Goal: Understand process/instructions: Learn how to perform a task or action

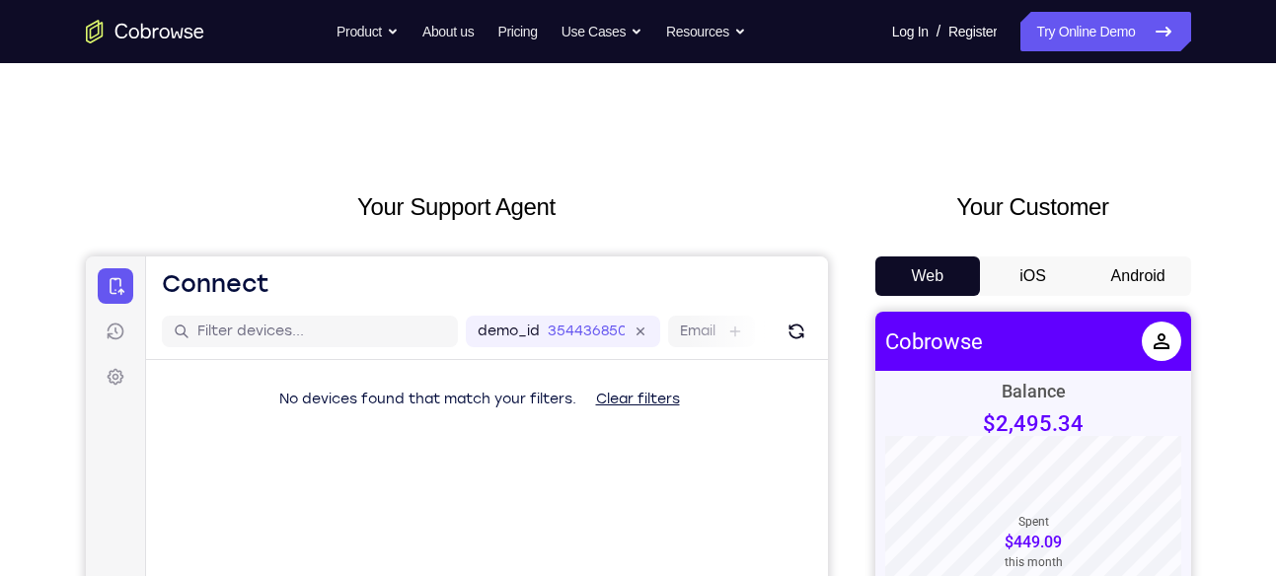
click at [1162, 275] on button "Android" at bounding box center [1138, 276] width 106 height 39
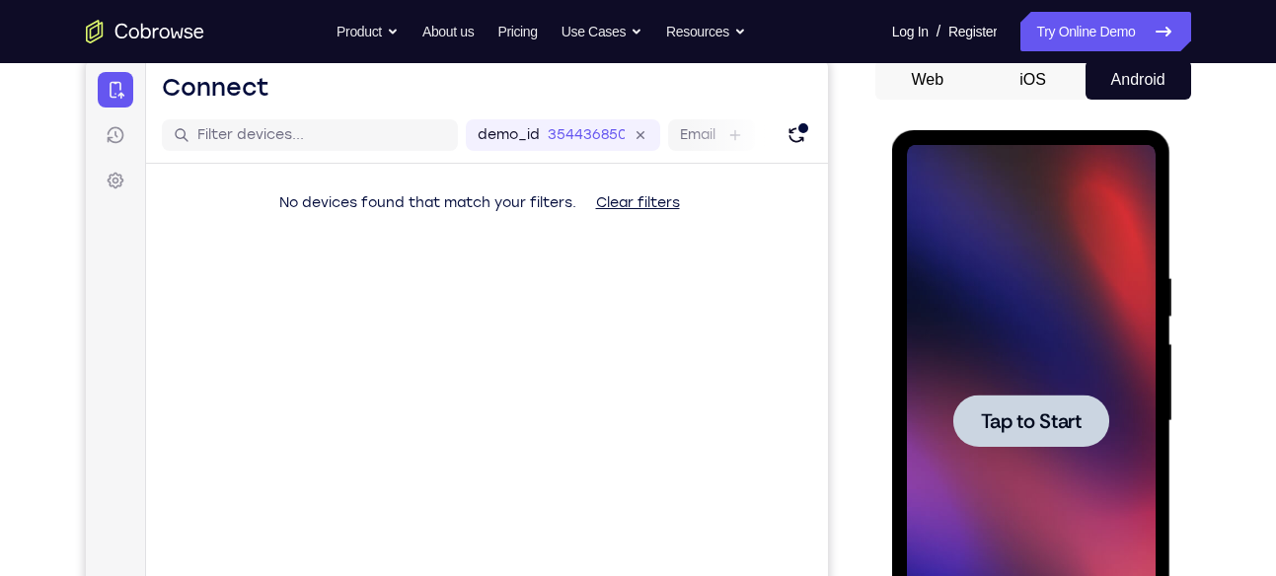
click at [1010, 274] on div at bounding box center [1031, 421] width 249 height 553
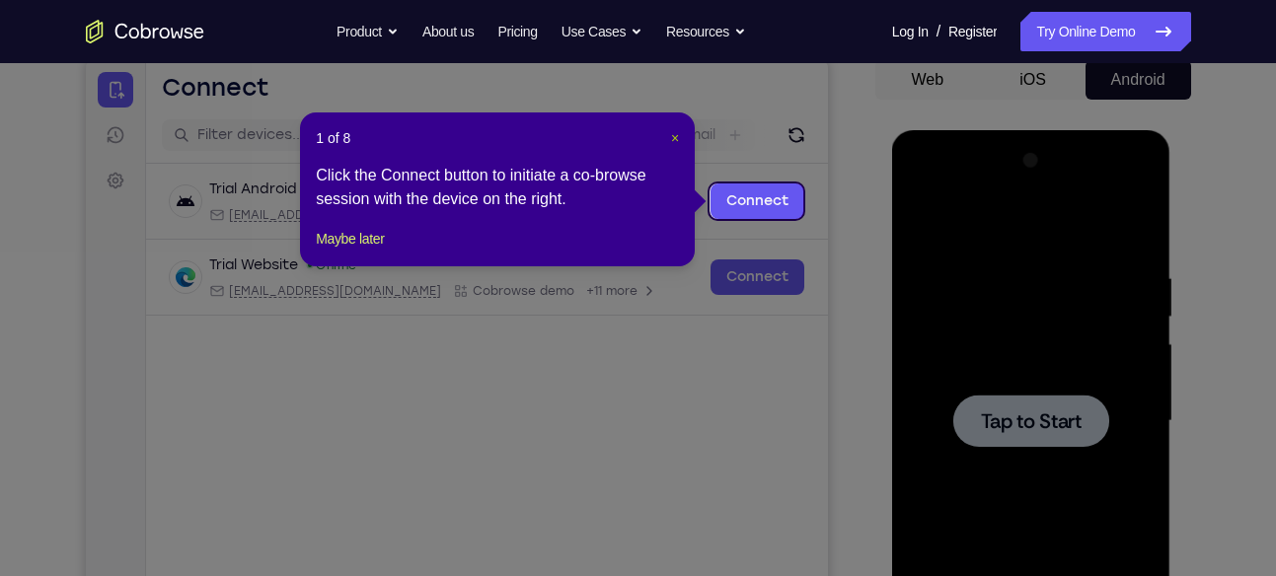
click at [675, 133] on span "×" at bounding box center [675, 138] width 8 height 16
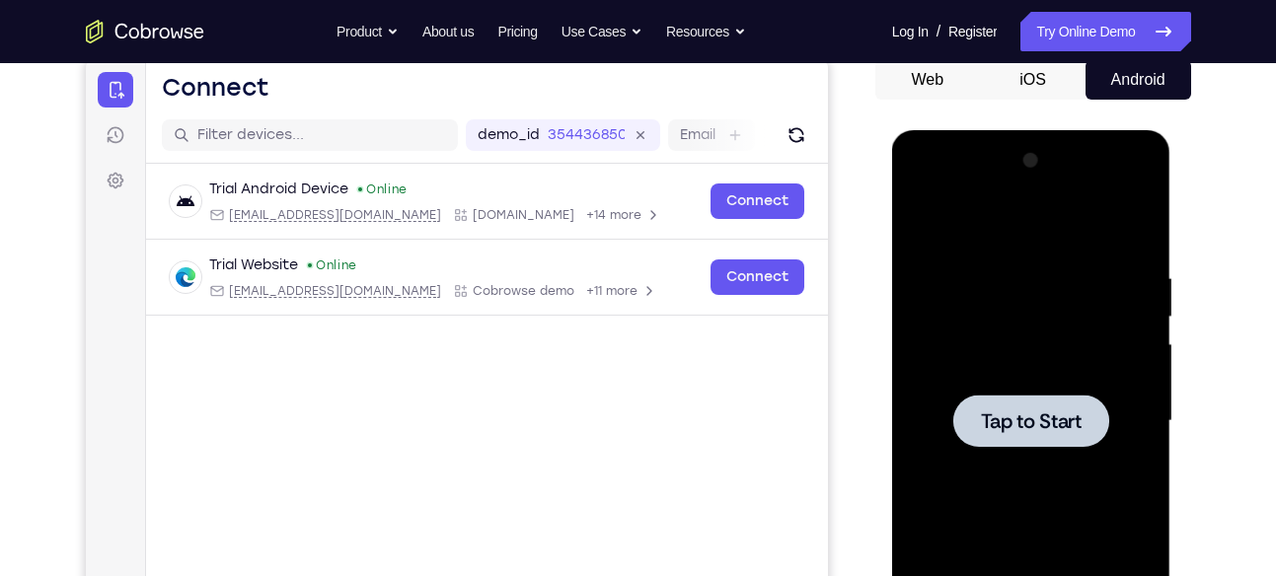
click at [1122, 341] on div at bounding box center [1031, 421] width 249 height 553
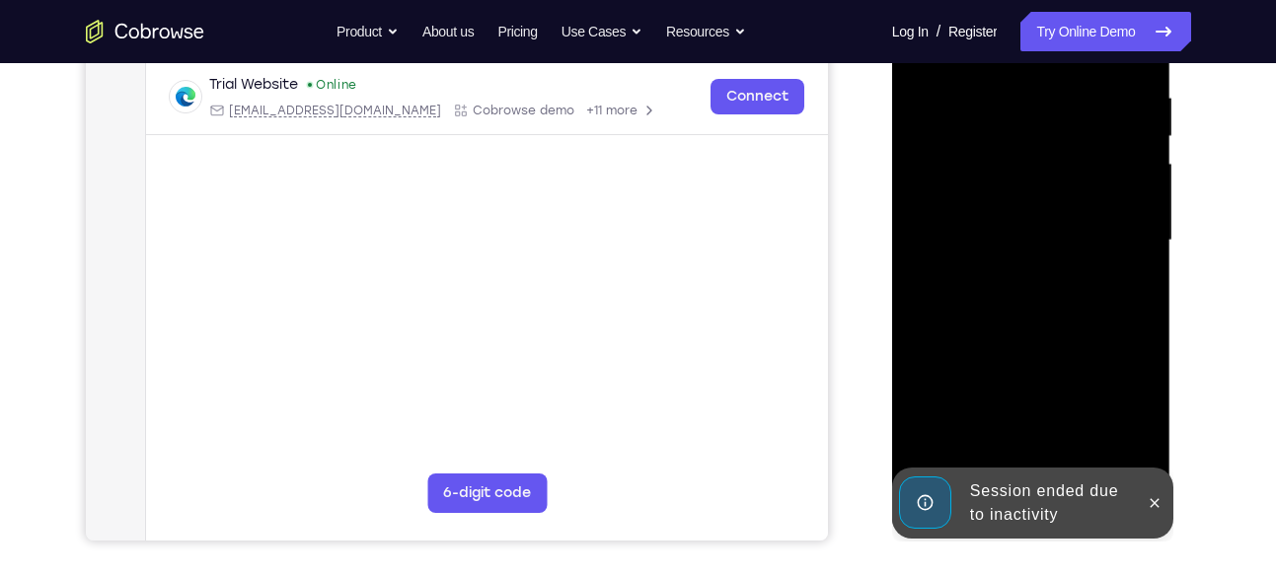
scroll to position [378, 0]
click at [1161, 506] on icon at bounding box center [1154, 502] width 16 height 16
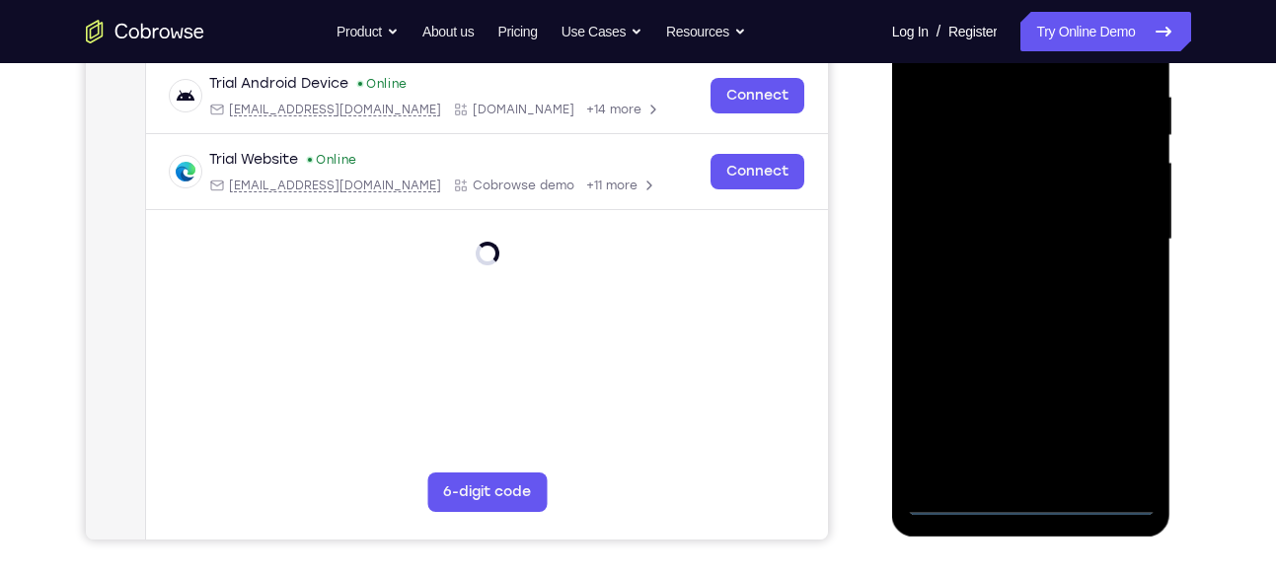
click at [1034, 507] on div at bounding box center [1031, 239] width 249 height 553
click at [1032, 471] on div at bounding box center [1031, 239] width 249 height 553
click at [1034, 328] on div at bounding box center [1031, 239] width 249 height 553
click at [1132, 464] on div at bounding box center [1031, 239] width 249 height 553
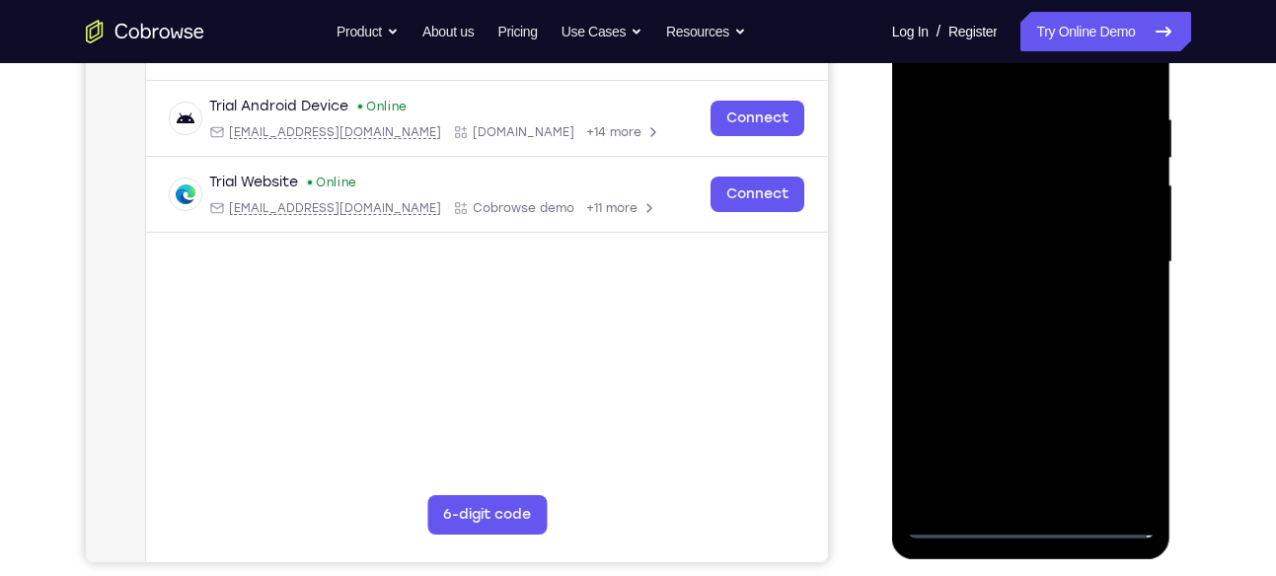
scroll to position [353, 0]
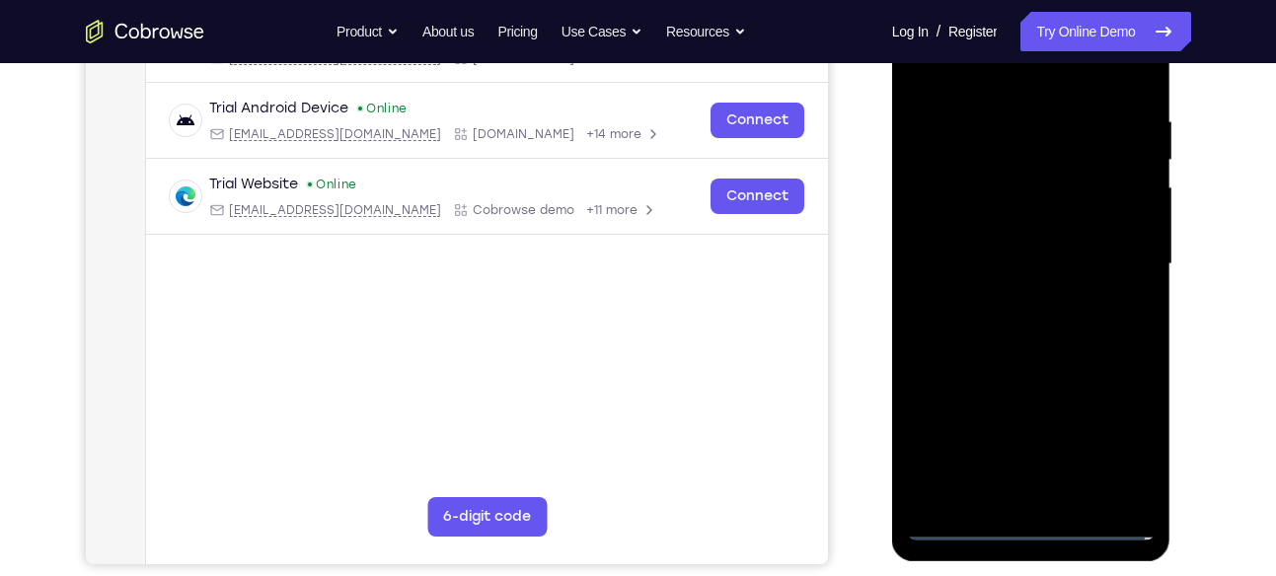
click at [948, 224] on div at bounding box center [1031, 264] width 249 height 553
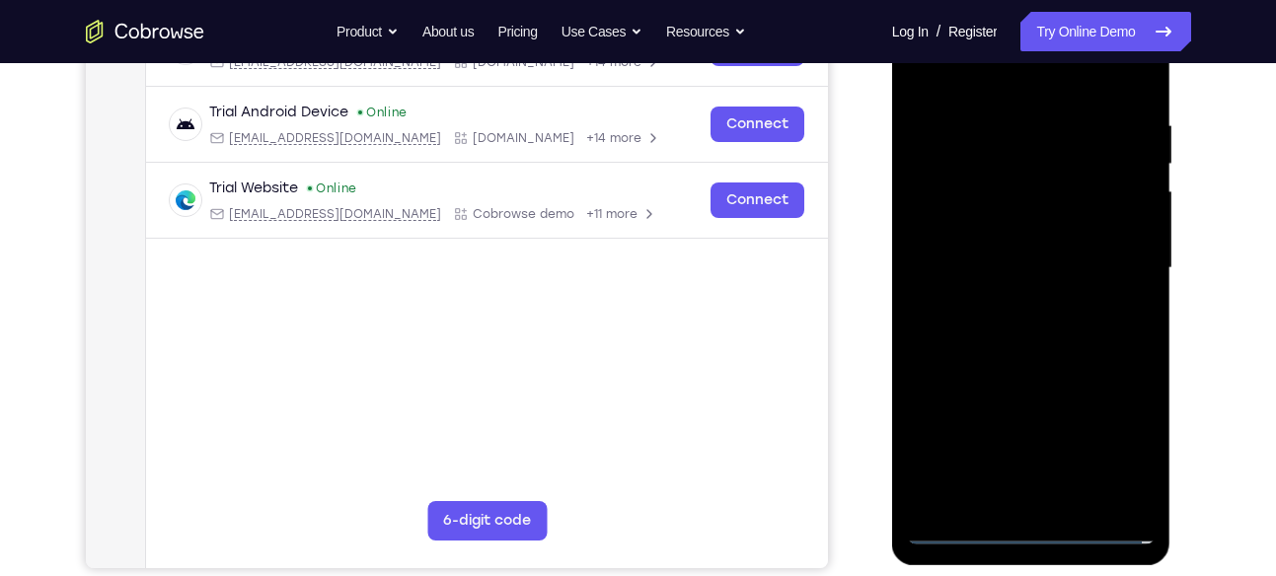
click at [997, 220] on div at bounding box center [1031, 268] width 249 height 553
click at [973, 249] on div at bounding box center [1031, 268] width 249 height 553
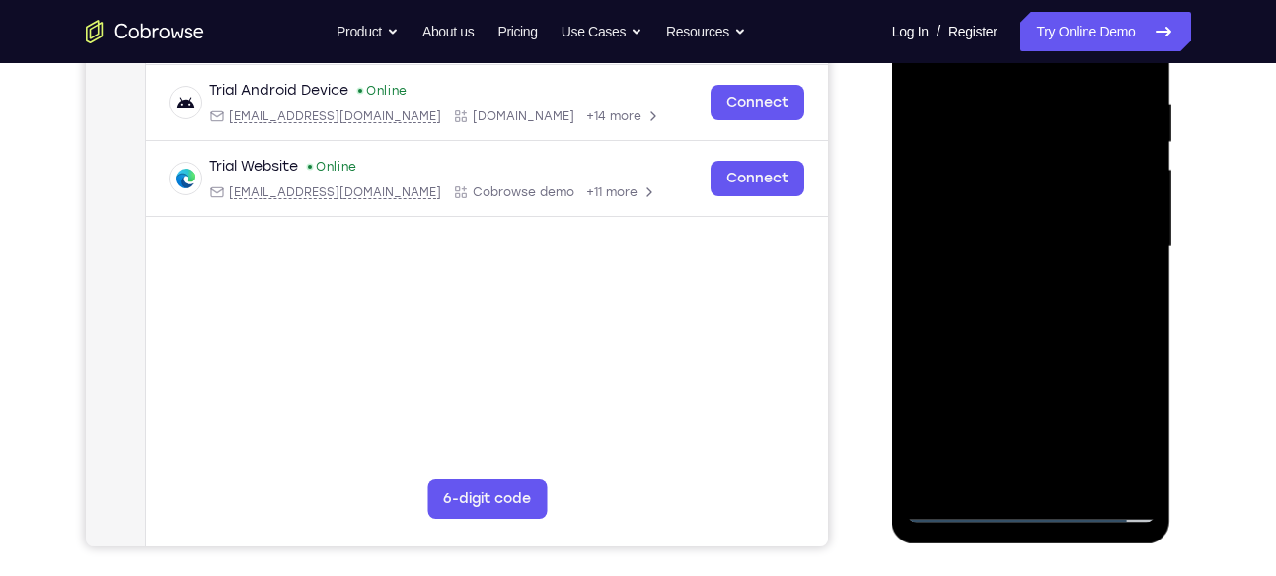
scroll to position [372, 0]
click at [1040, 198] on div at bounding box center [1031, 245] width 249 height 553
click at [991, 103] on div at bounding box center [1031, 245] width 249 height 553
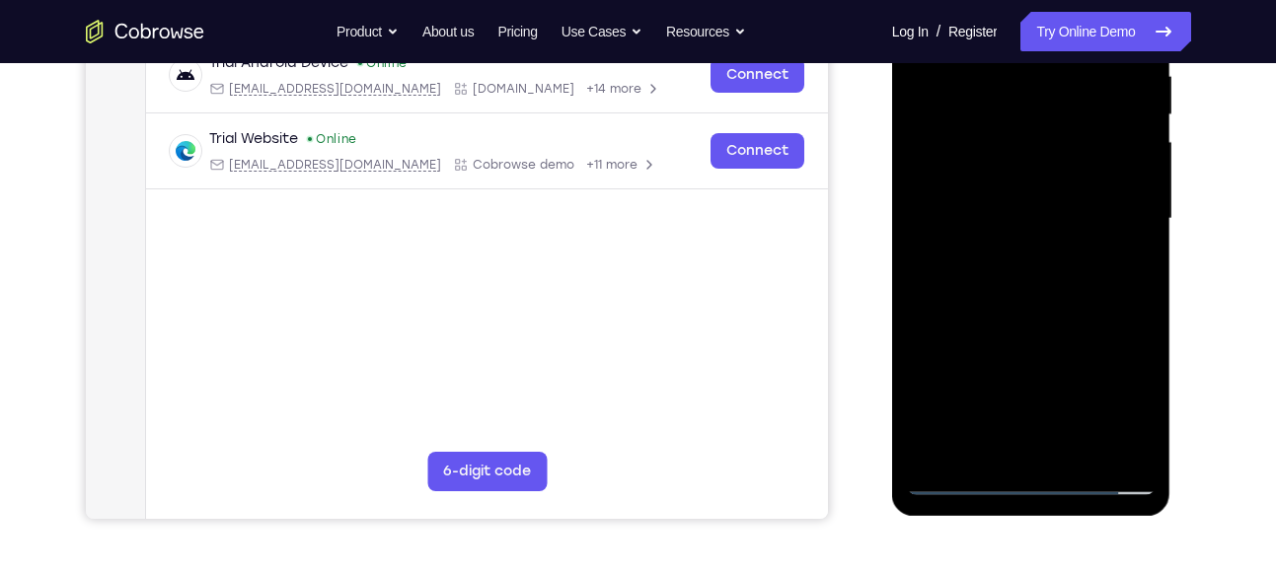
scroll to position [403, 0]
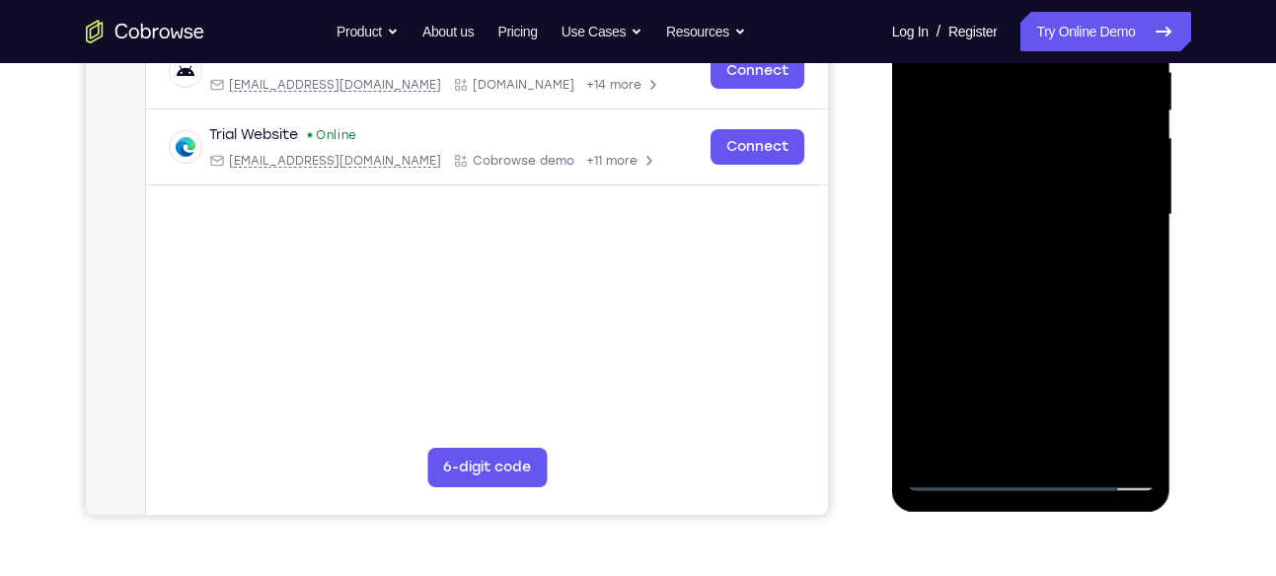
click at [1128, 208] on div at bounding box center [1031, 215] width 249 height 553
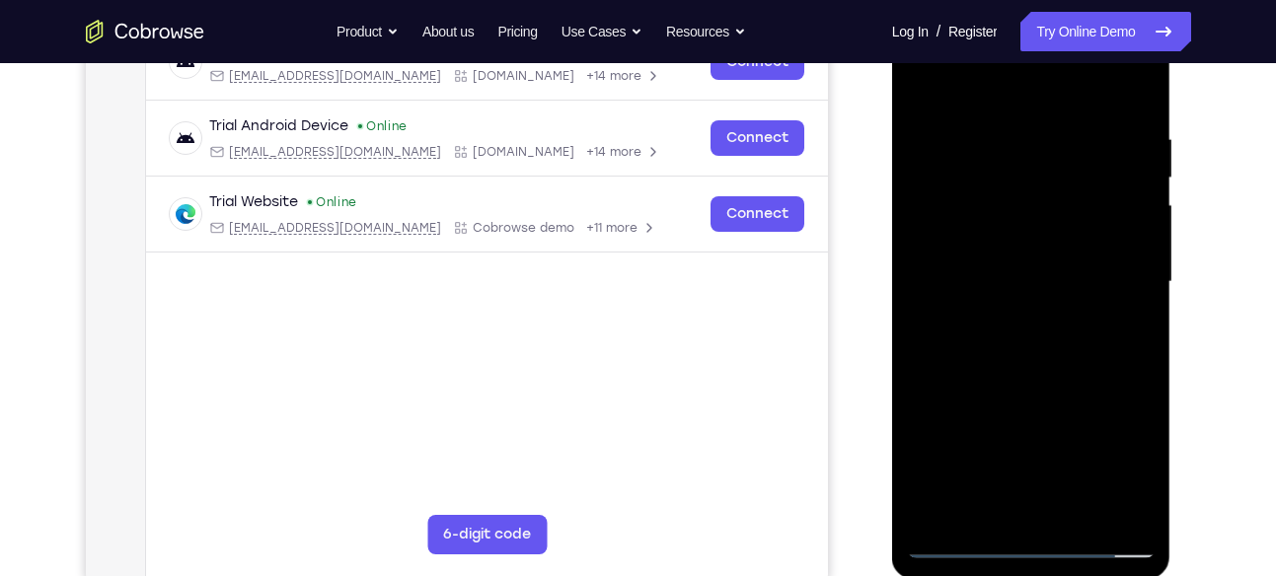
scroll to position [336, 0]
click at [1128, 209] on div at bounding box center [1031, 281] width 249 height 553
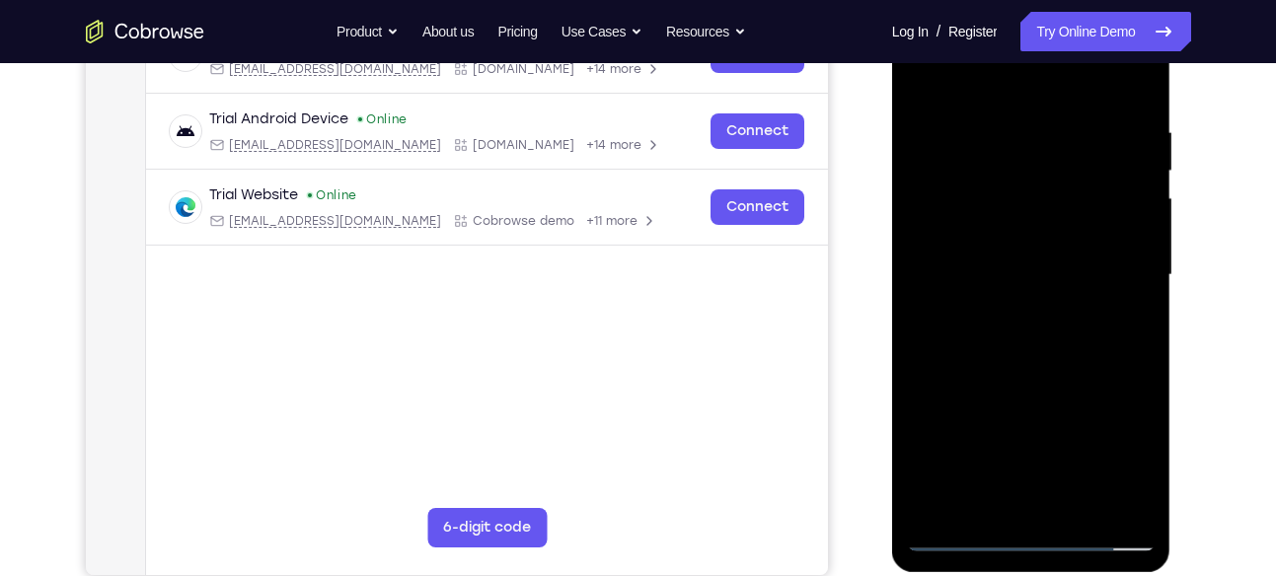
scroll to position [353, 0]
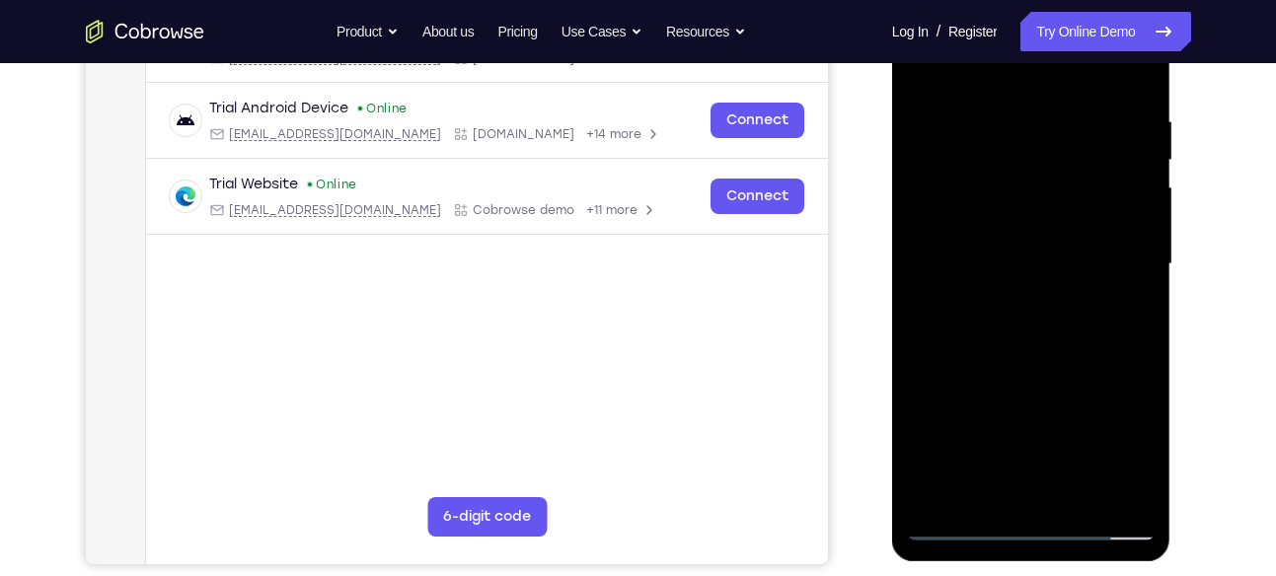
drag, startPoint x: 1128, startPoint y: 259, endPoint x: 942, endPoint y: 238, distance: 186.6
click at [942, 238] on div at bounding box center [1031, 264] width 249 height 553
drag, startPoint x: 1119, startPoint y: 271, endPoint x: 973, endPoint y: 287, distance: 146.9
click at [973, 287] on div at bounding box center [1031, 264] width 249 height 553
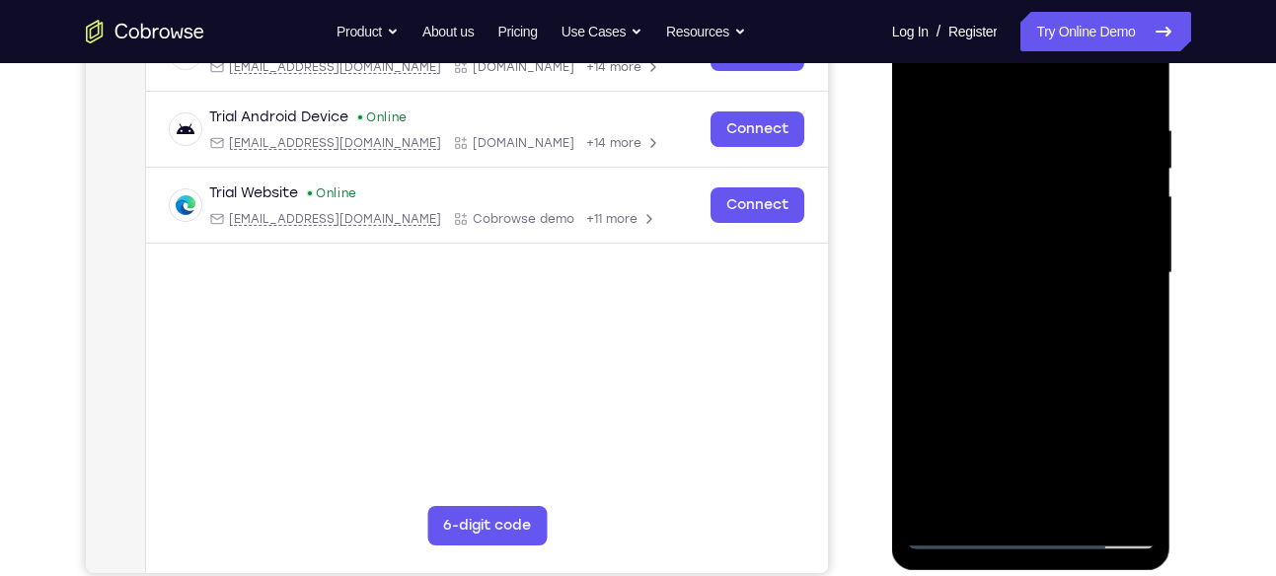
scroll to position [365, 0]
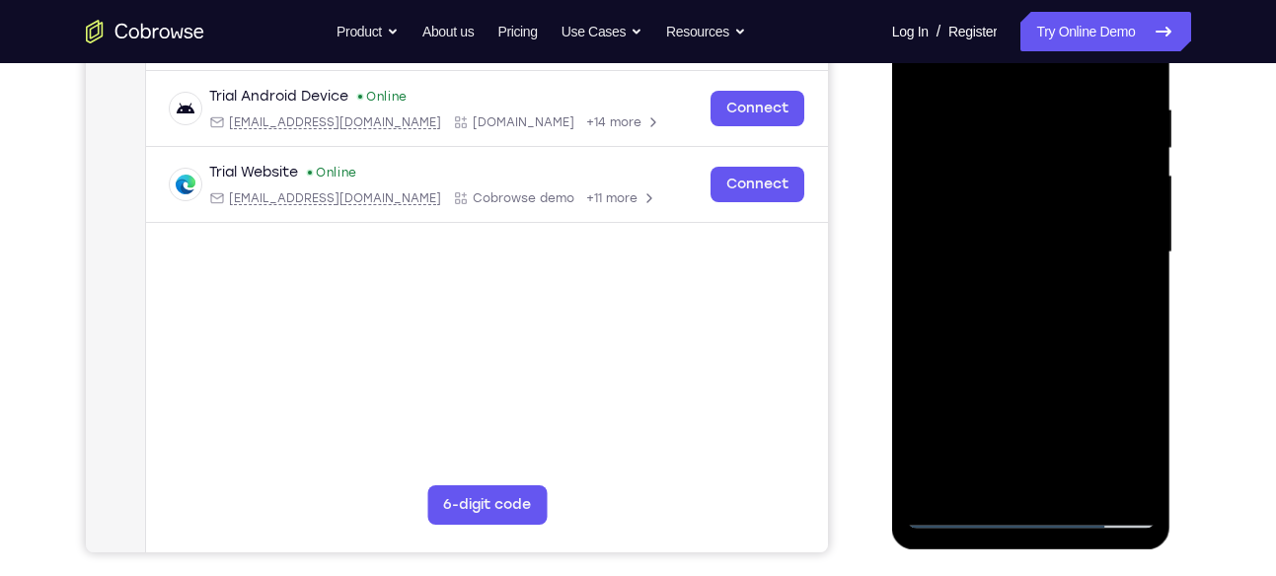
click at [1123, 257] on div at bounding box center [1031, 252] width 249 height 553
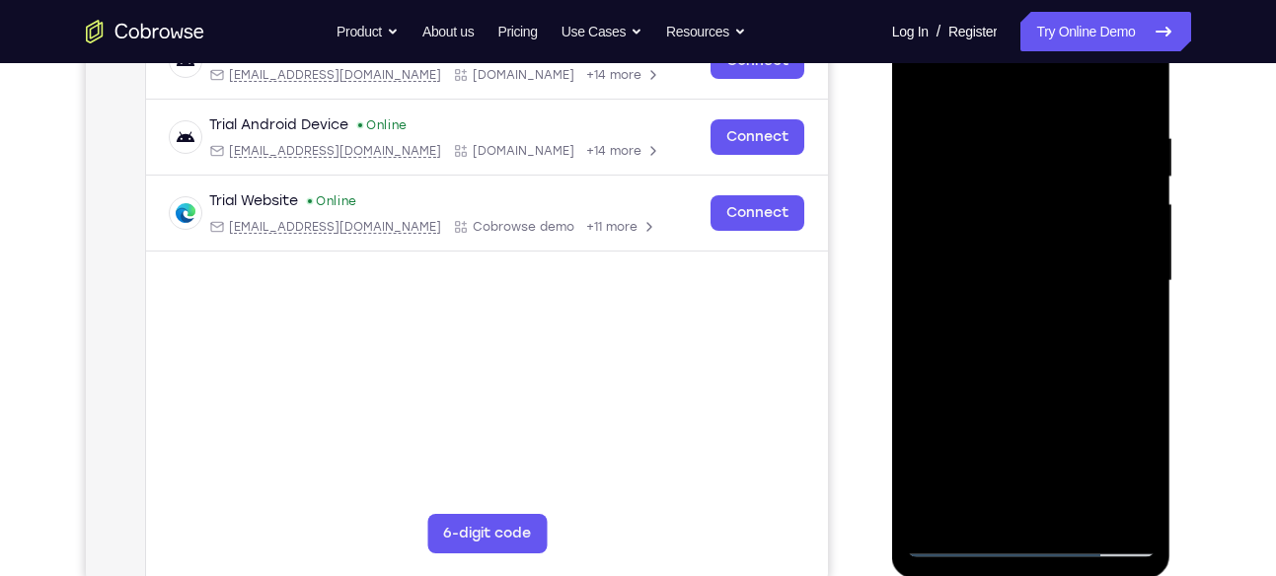
scroll to position [339, 0]
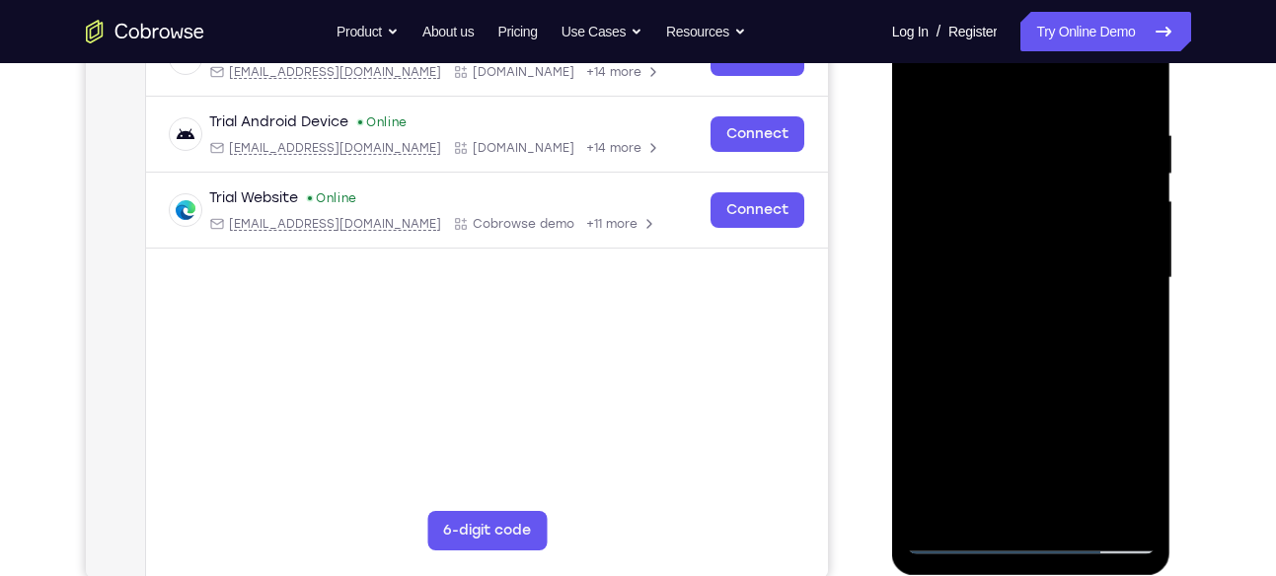
click at [1123, 257] on div at bounding box center [1031, 278] width 249 height 553
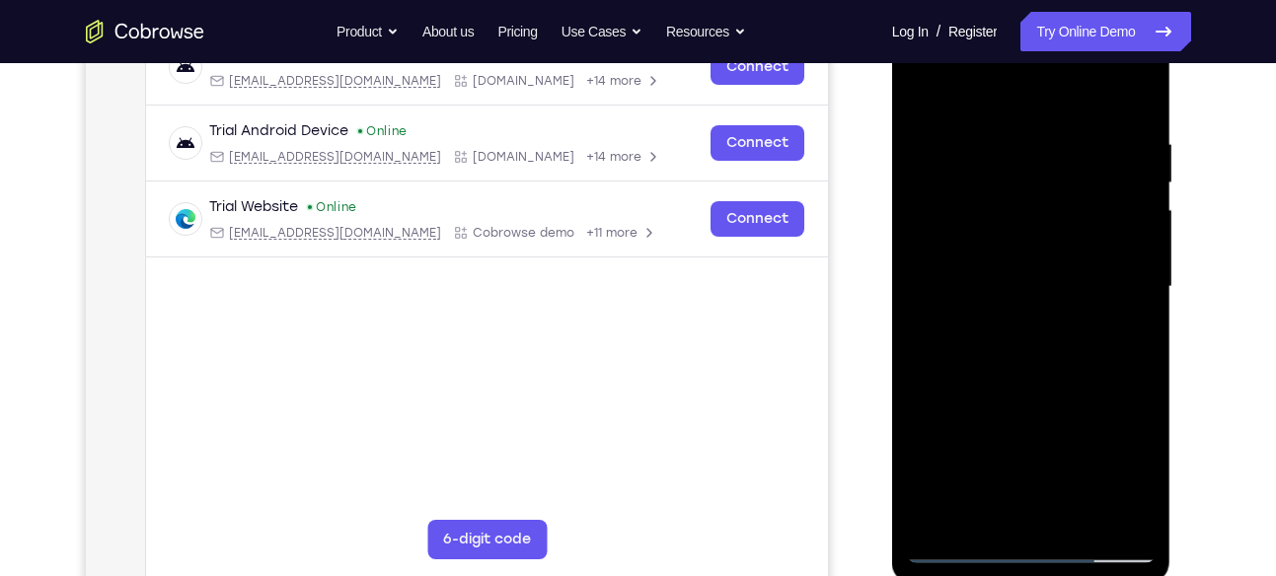
scroll to position [332, 0]
click at [1133, 93] on div at bounding box center [1031, 286] width 249 height 553
drag, startPoint x: 1043, startPoint y: 272, endPoint x: 1066, endPoint y: 109, distance: 165.3
click at [1066, 109] on div at bounding box center [1031, 286] width 249 height 553
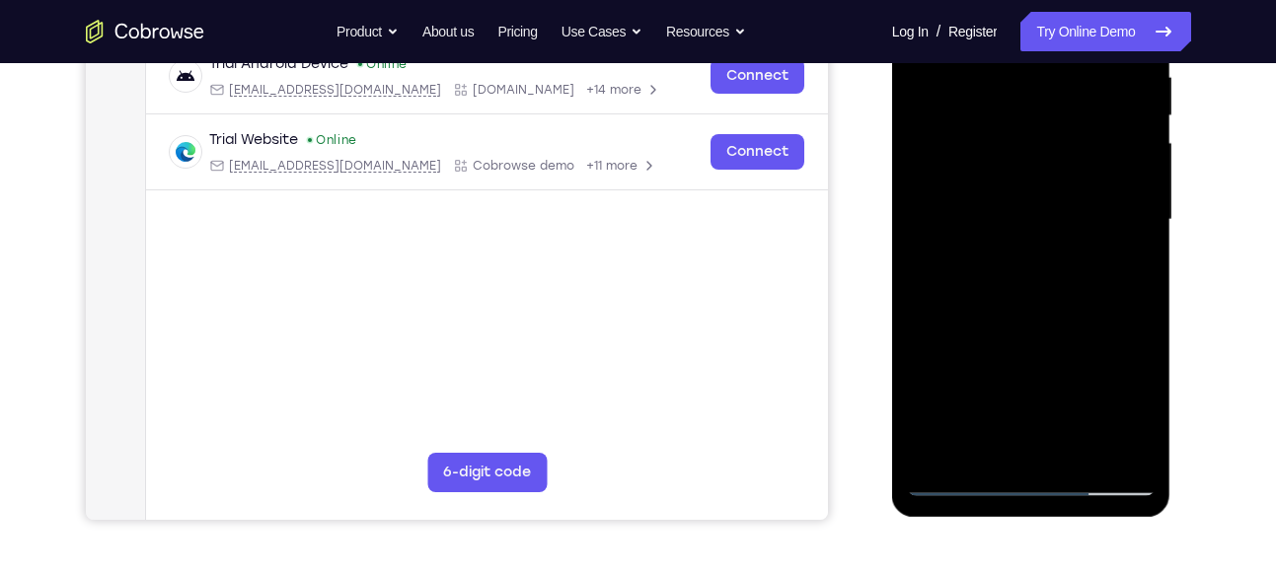
scroll to position [399, 0]
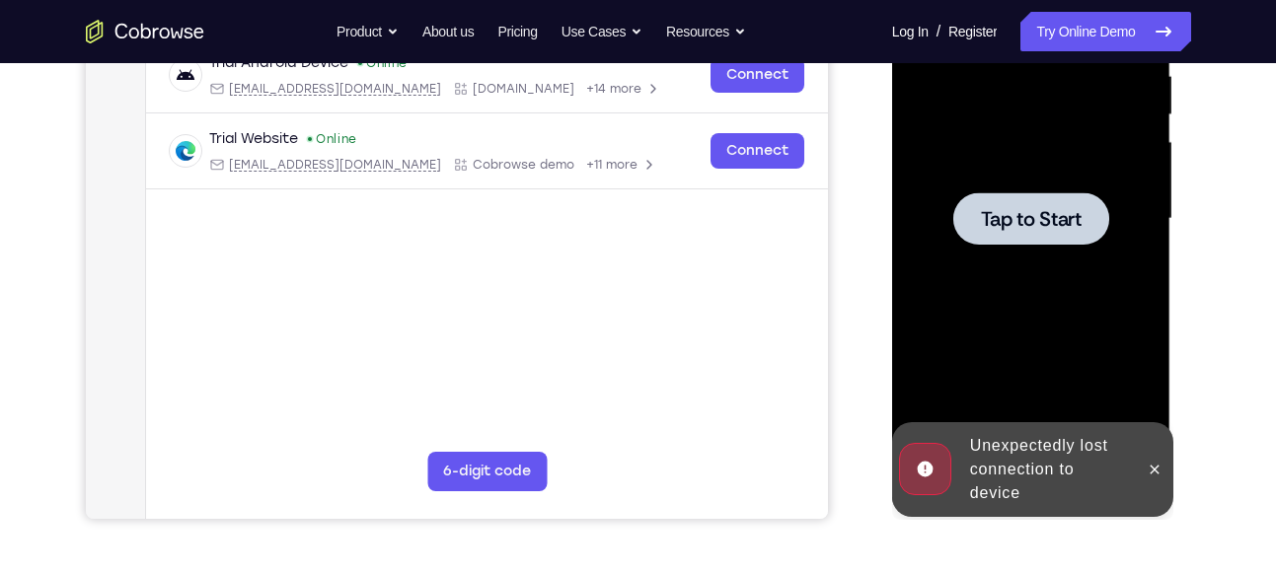
click at [1044, 294] on div at bounding box center [1031, 219] width 249 height 553
